Goal: Task Accomplishment & Management: Manage account settings

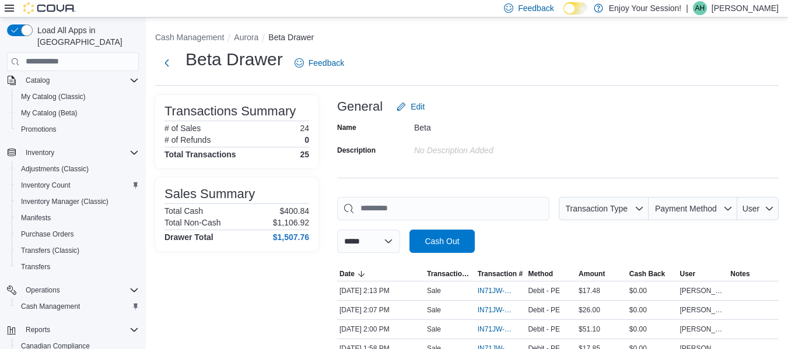
click at [759, 6] on p "[PERSON_NAME]" at bounding box center [745, 8] width 67 height 14
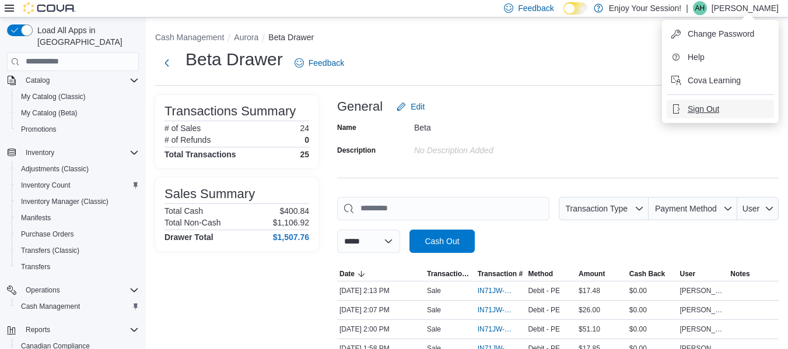
click at [698, 115] on button "Sign Out" at bounding box center [720, 109] width 107 height 19
